Goal: Use online tool/utility: Utilize a website feature to perform a specific function

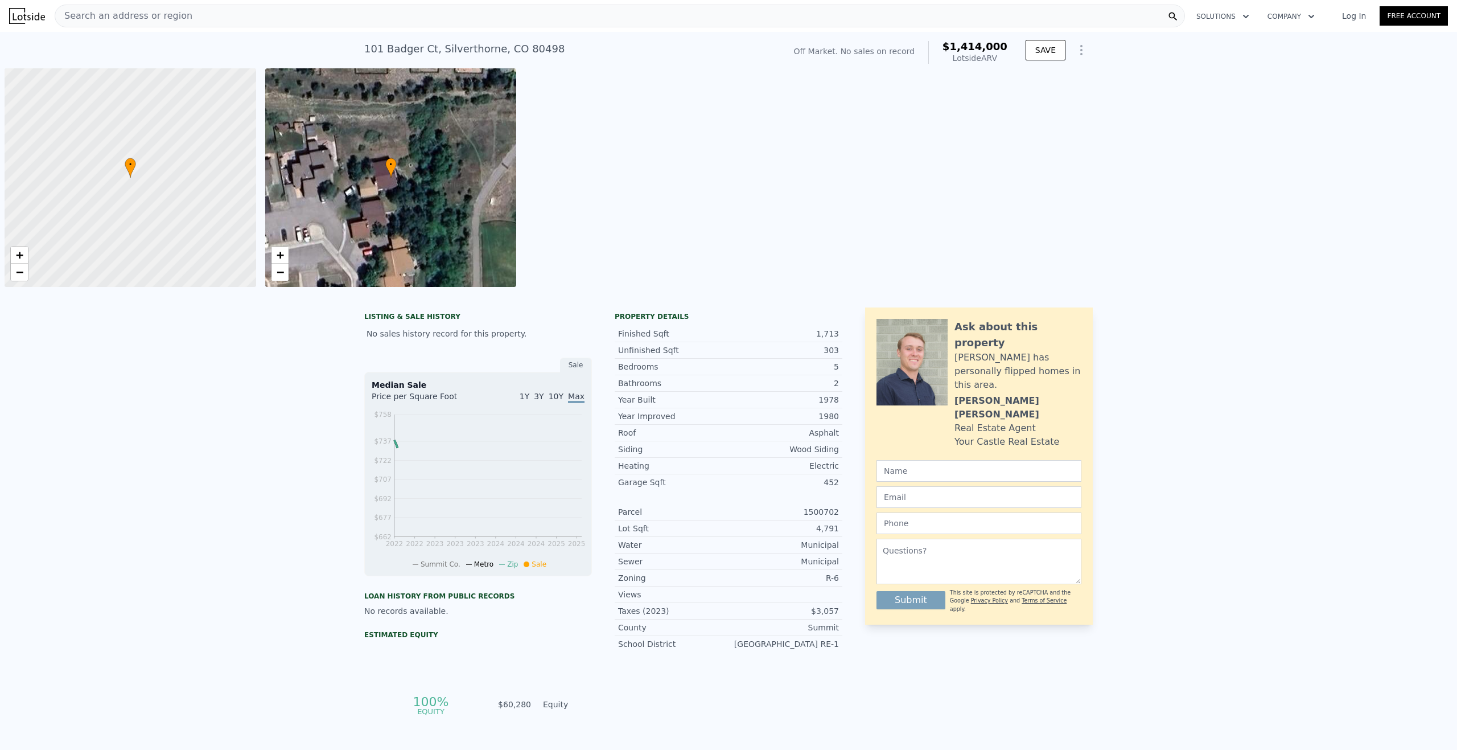
scroll to position [0, 5]
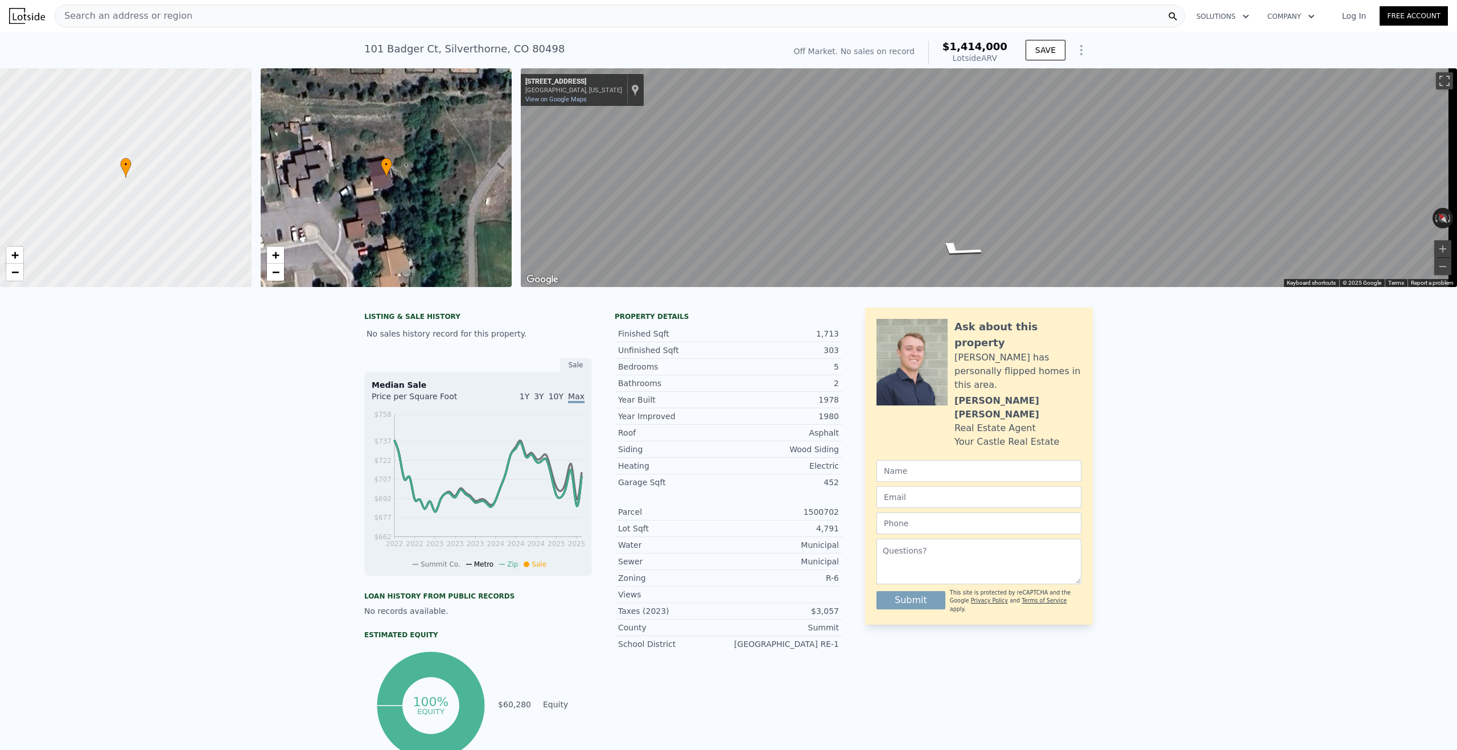
click at [210, 9] on div "Search an address or region" at bounding box center [620, 16] width 1131 height 23
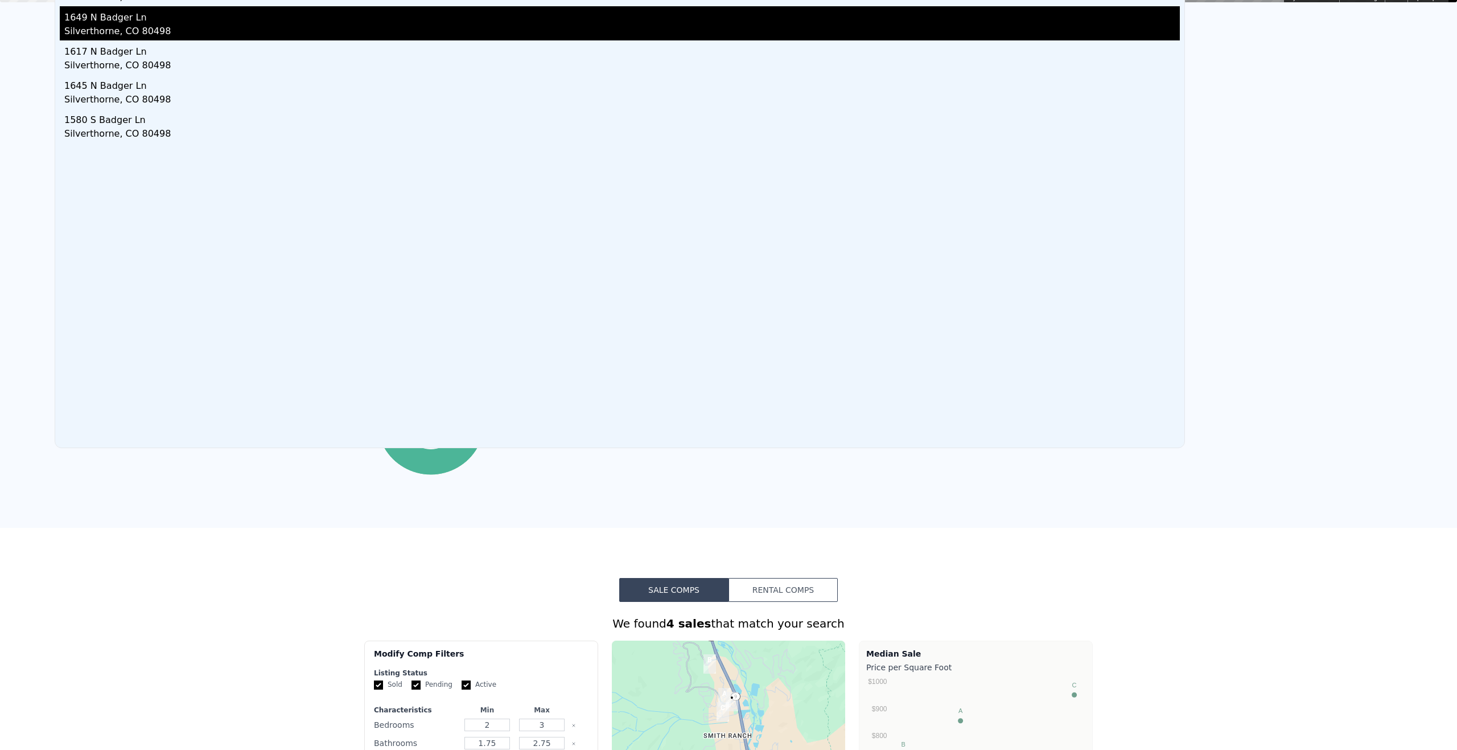
scroll to position [0, 0]
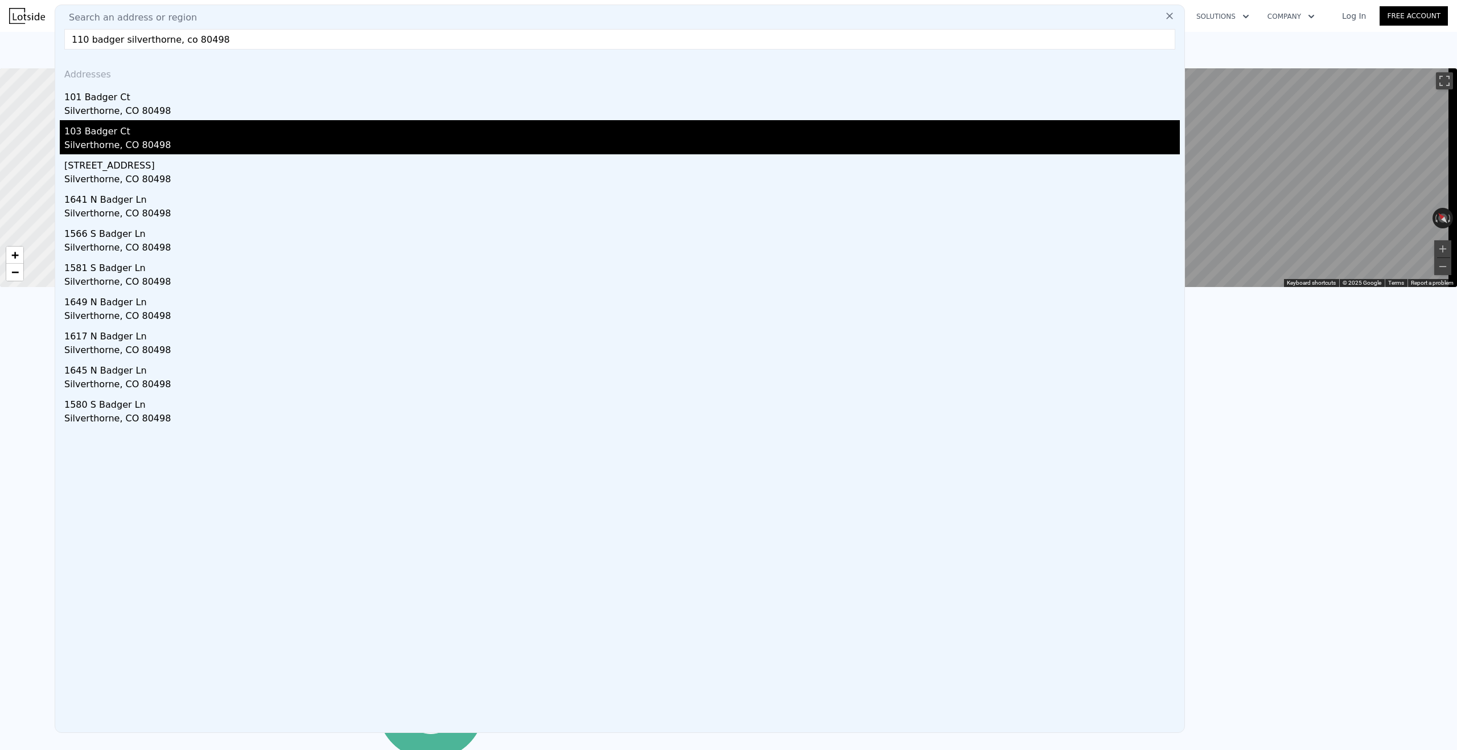
type input "110 badger silverthorne, co 80498"
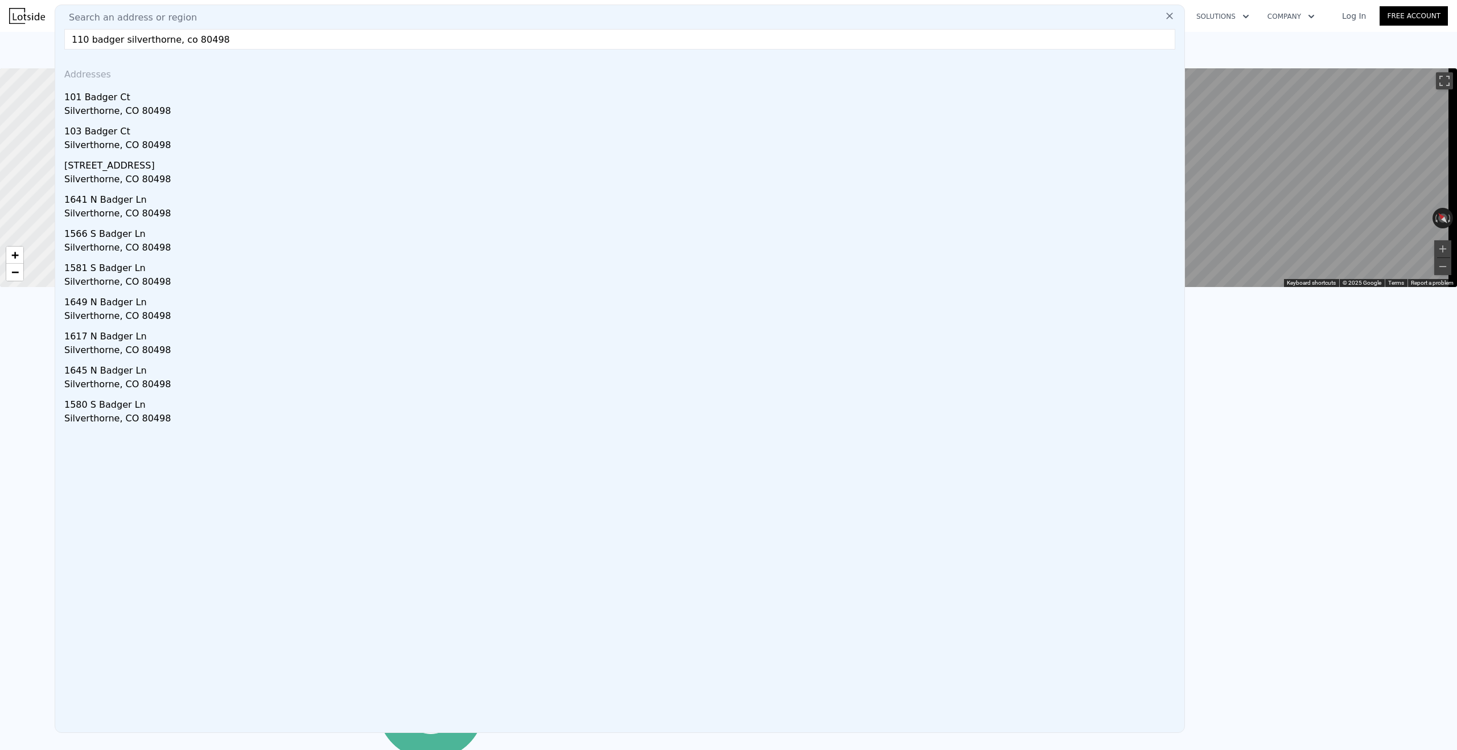
drag, startPoint x: 109, startPoint y: 144, endPoint x: 358, endPoint y: 184, distance: 251.4
click at [109, 144] on div "Silverthorne, CO 80498" at bounding box center [622, 146] width 1116 height 16
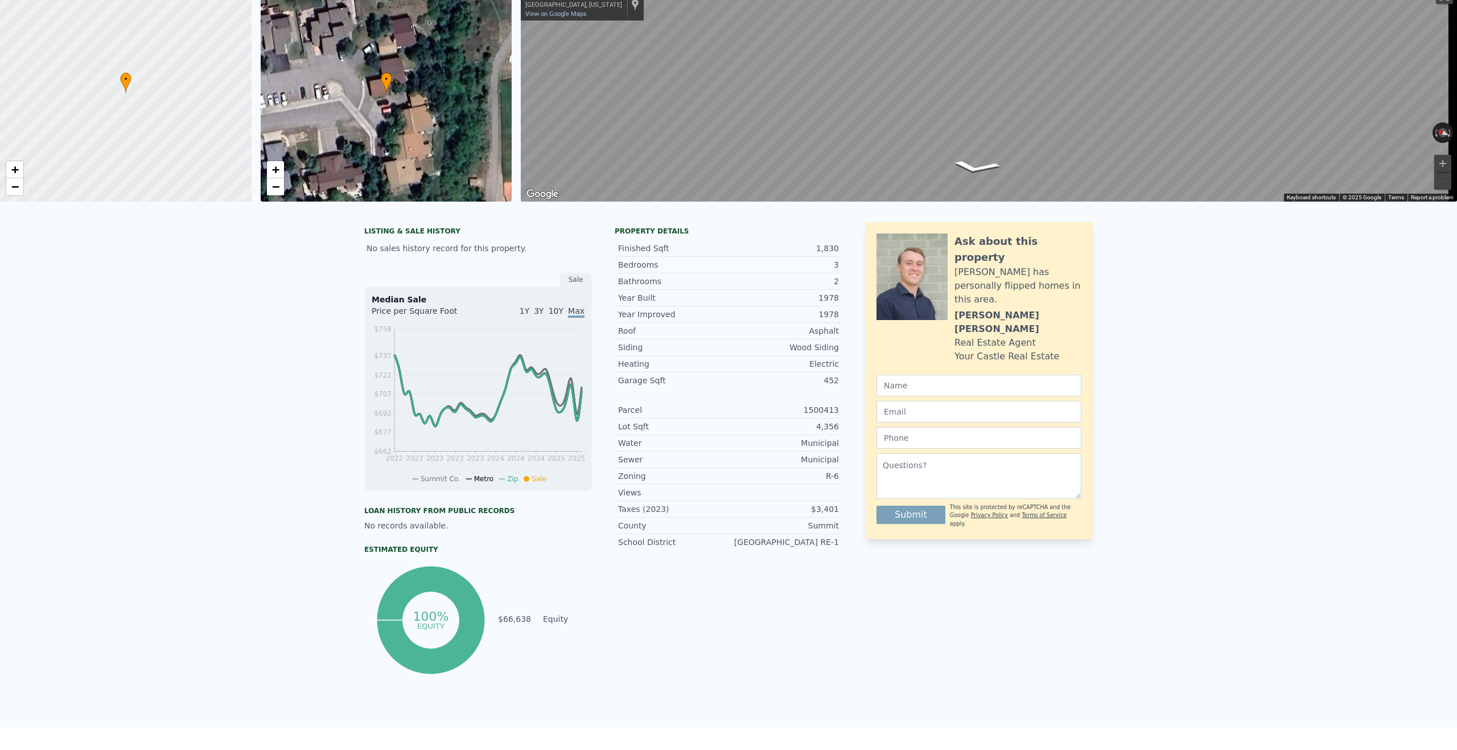
scroll to position [4, 0]
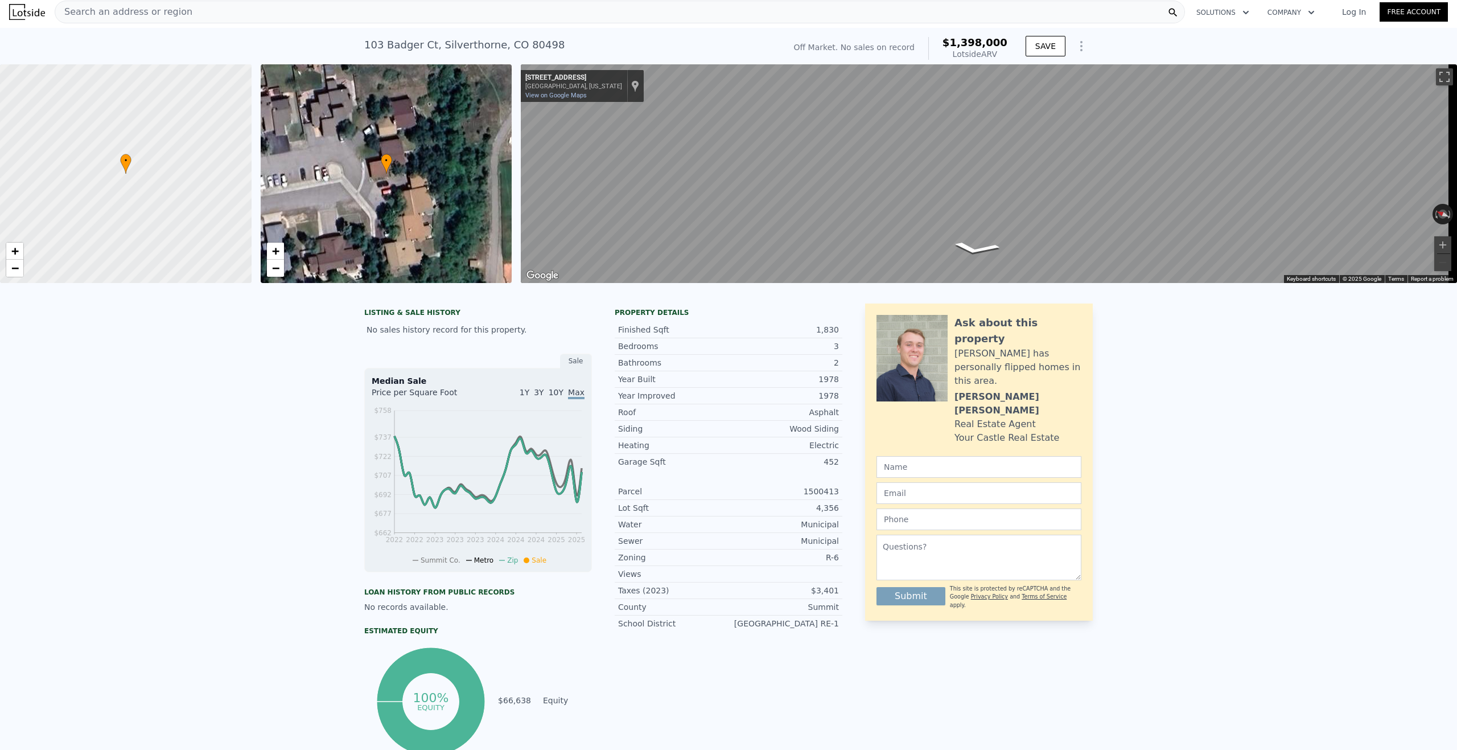
type input "3"
type input "2.75"
type input "2287"
type input "4791.6"
type input "$ 1,414,000"
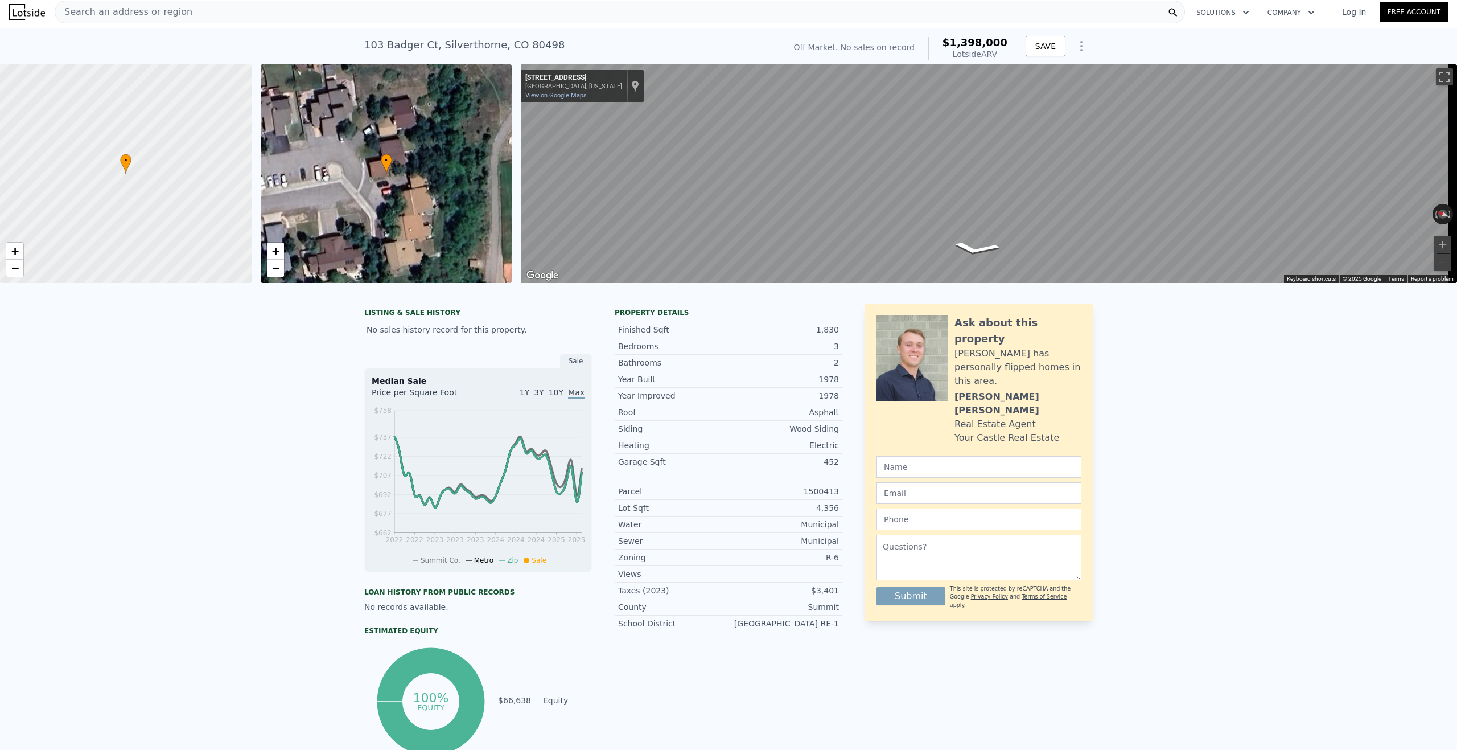
type input "$ 30,002"
